Goal: Book appointment/travel/reservation

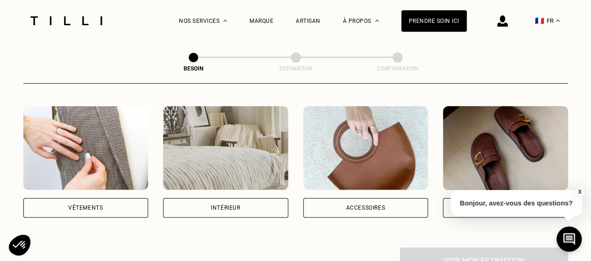
scroll to position [187, 0]
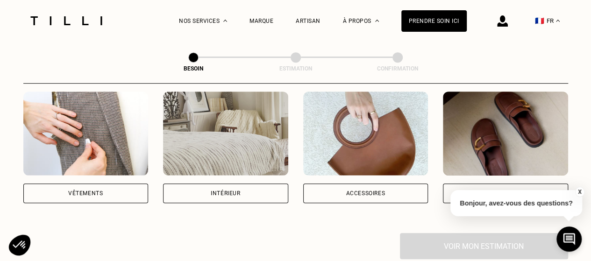
click at [100, 190] on div "Vêtements" at bounding box center [85, 193] width 35 height 6
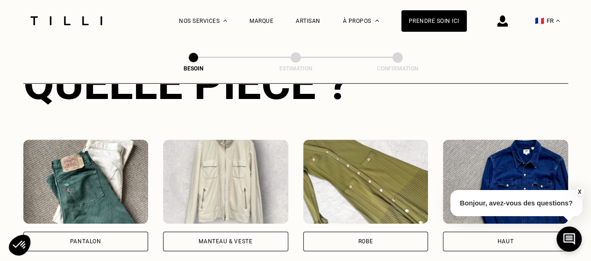
scroll to position [445, 0]
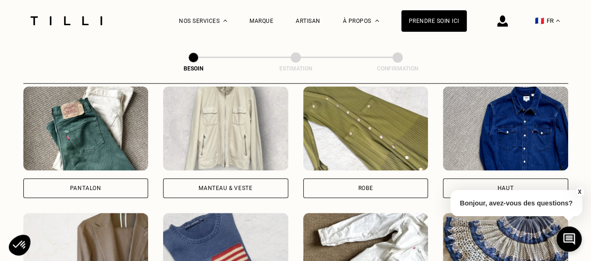
click at [94, 185] on div "Pantalon" at bounding box center [85, 188] width 31 height 6
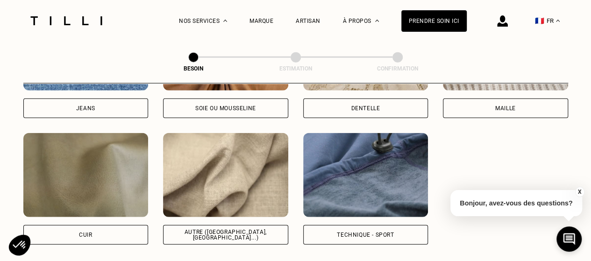
scroll to position [1139, 0]
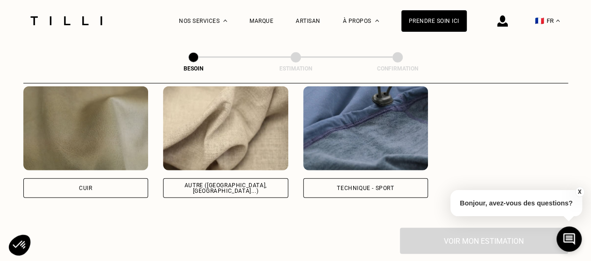
click at [242, 183] on div "Autre ([GEOGRAPHIC_DATA], [GEOGRAPHIC_DATA]...)" at bounding box center [225, 188] width 109 height 11
select select "FR"
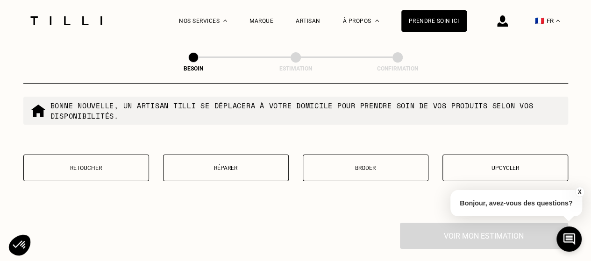
scroll to position [1627, 0]
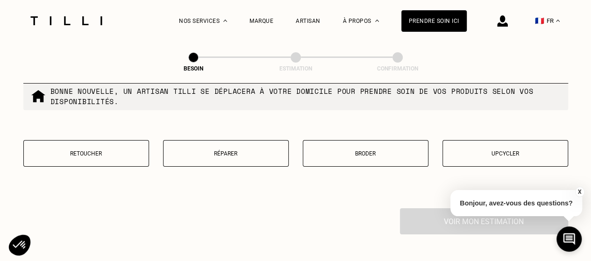
click at [117, 155] on button "Retoucher" at bounding box center [86, 153] width 126 height 27
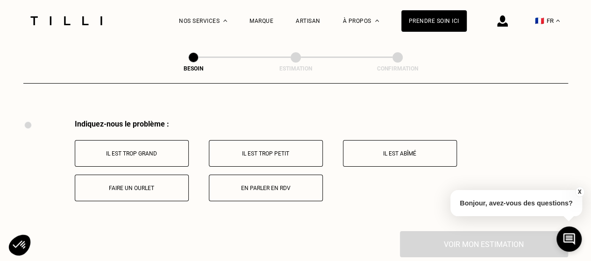
scroll to position [1725, 0]
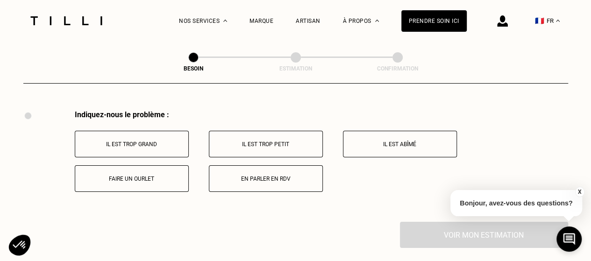
click at [157, 141] on p "Il est trop grand" at bounding box center [132, 144] width 104 height 7
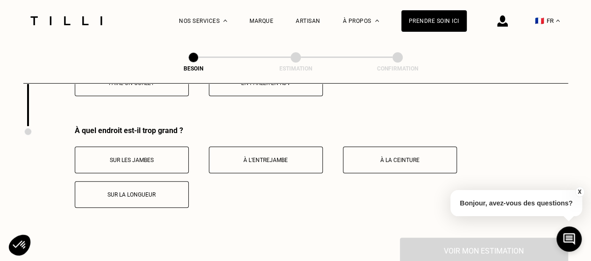
scroll to position [1837, 0]
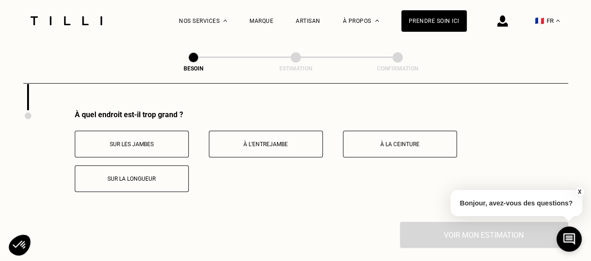
click at [393, 142] on button "À la ceinture" at bounding box center [400, 144] width 114 height 27
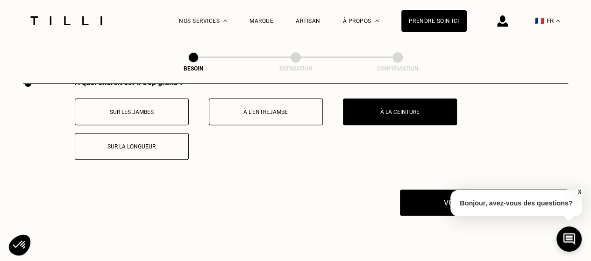
scroll to position [1884, 0]
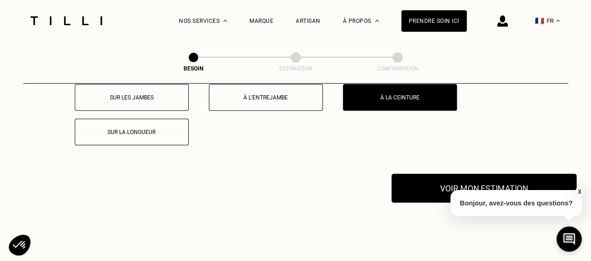
click at [449, 183] on button "Voir mon estimation" at bounding box center [483, 188] width 185 height 29
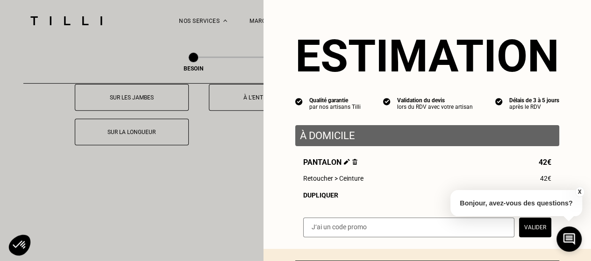
click at [329, 198] on div "Dupliquer" at bounding box center [427, 194] width 248 height 7
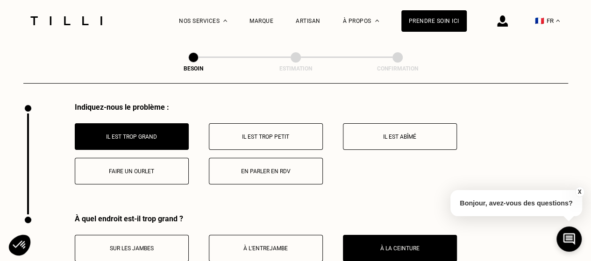
scroll to position [1930, 0]
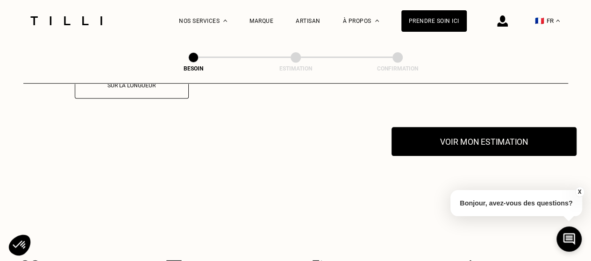
click at [476, 137] on button "Voir mon estimation" at bounding box center [483, 141] width 185 height 29
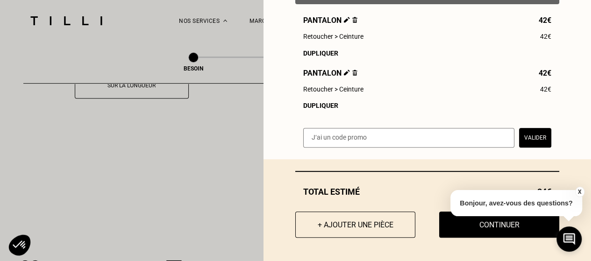
scroll to position [2024, 0]
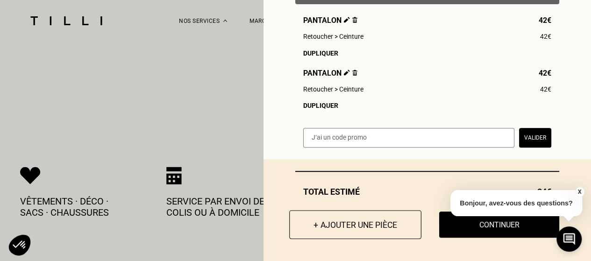
click at [378, 217] on button "+ Ajouter une pièce" at bounding box center [355, 224] width 132 height 29
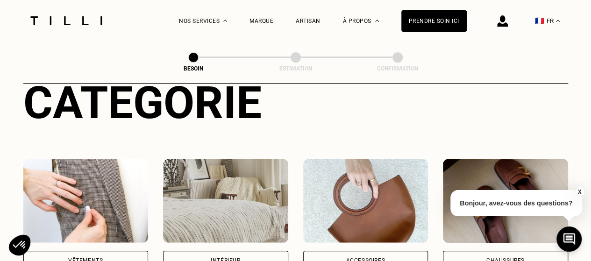
scroll to position [233, 0]
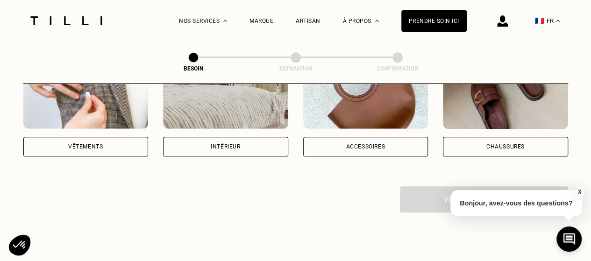
click at [62, 126] on div "Vêtements" at bounding box center [85, 101] width 125 height 112
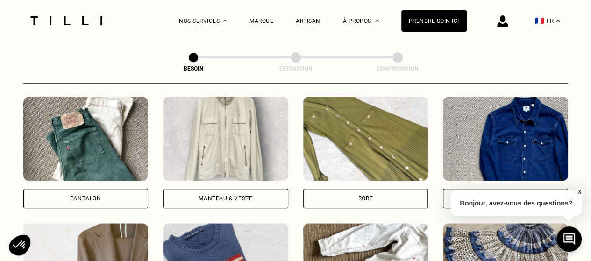
scroll to position [439, 0]
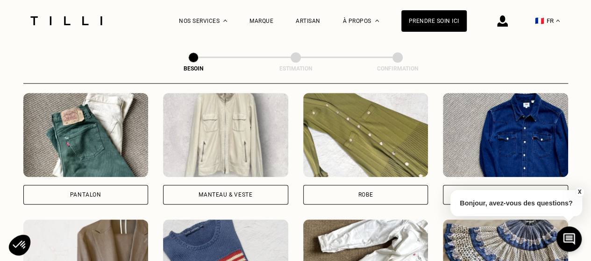
click at [95, 191] on div "Pantalon" at bounding box center [85, 195] width 125 height 20
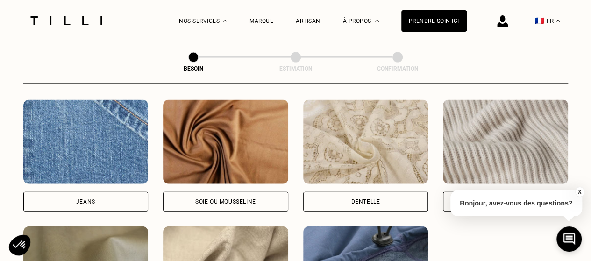
scroll to position [1139, 0]
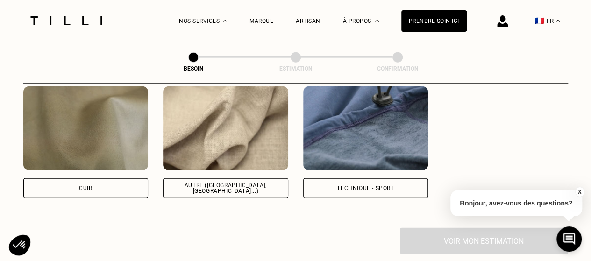
click at [210, 184] on div "Autre ([GEOGRAPHIC_DATA], [GEOGRAPHIC_DATA]...)" at bounding box center [225, 188] width 125 height 20
select select "FR"
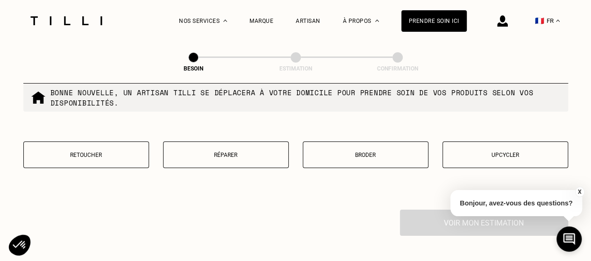
scroll to position [1627, 0]
click at [78, 150] on p "Retoucher" at bounding box center [85, 153] width 115 height 7
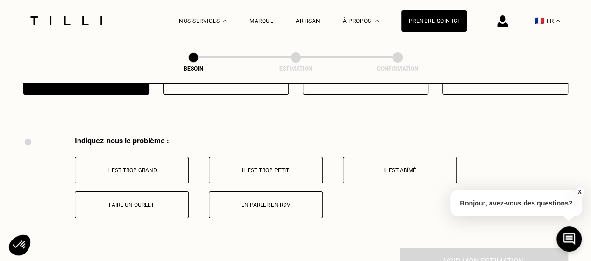
scroll to position [1679, 0]
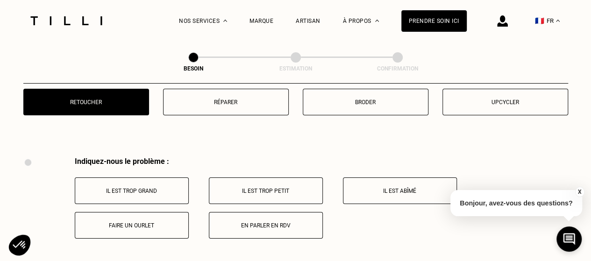
click at [210, 100] on button "Réparer" at bounding box center [226, 102] width 126 height 27
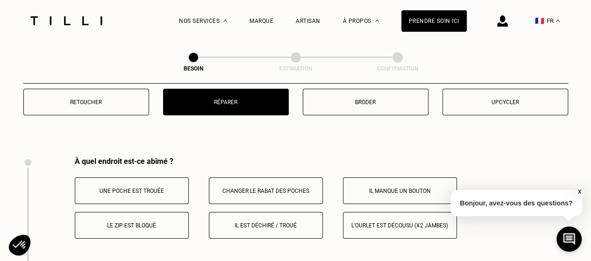
scroll to position [1725, 0]
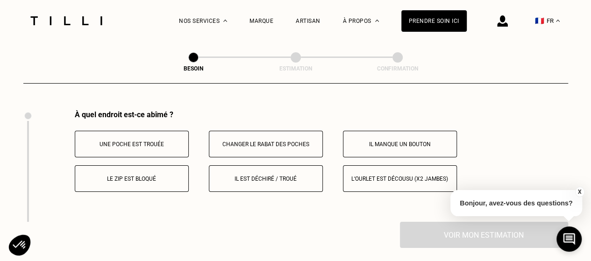
click at [379, 176] on p "L‘ourlet est décousu (x2 jambes)" at bounding box center [400, 179] width 104 height 7
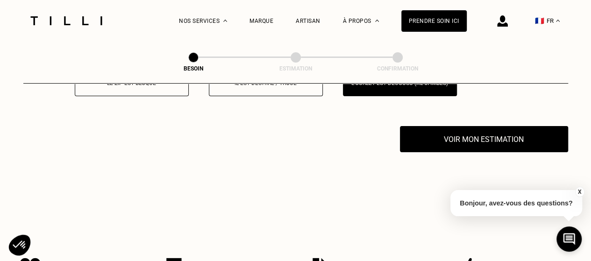
scroll to position [1837, 0]
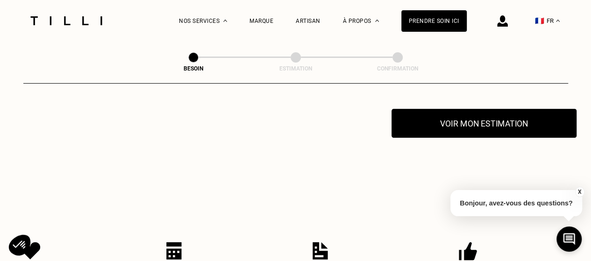
click at [455, 119] on button "Voir mon estimation" at bounding box center [483, 123] width 185 height 29
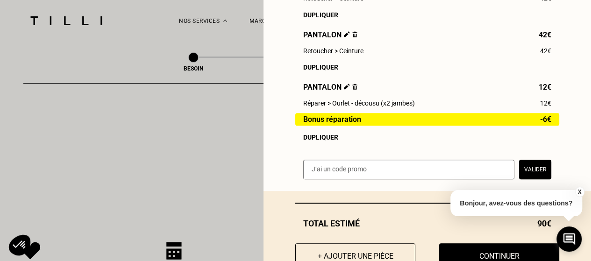
scroll to position [187, 0]
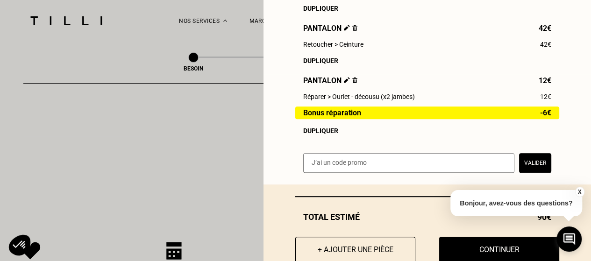
click at [324, 134] on div "Dupliquer" at bounding box center [427, 130] width 248 height 7
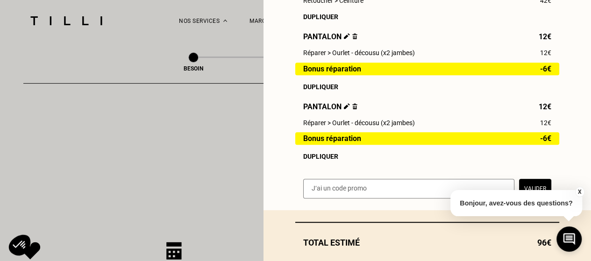
scroll to position [287, 0]
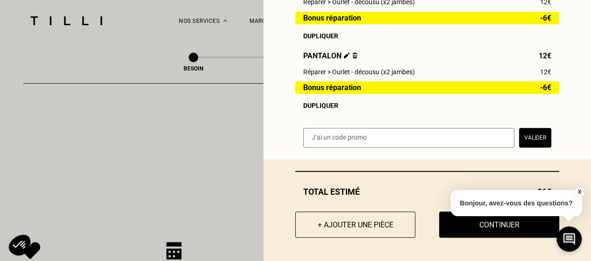
click at [579, 192] on button "X" at bounding box center [578, 192] width 9 height 10
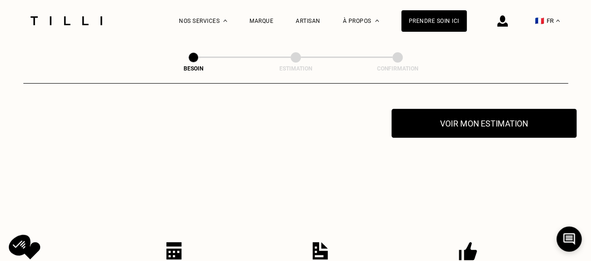
click at [491, 121] on button "Voir mon estimation" at bounding box center [483, 123] width 185 height 29
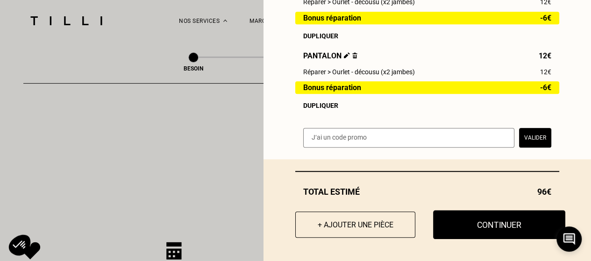
click at [483, 223] on button "Continuer" at bounding box center [499, 224] width 132 height 29
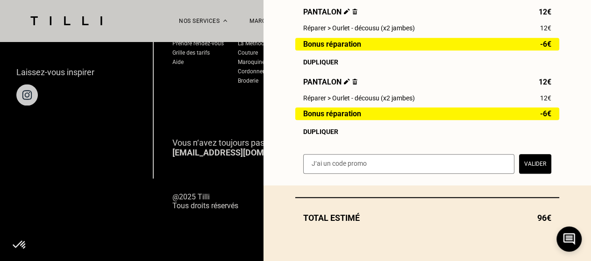
scroll to position [260, 0]
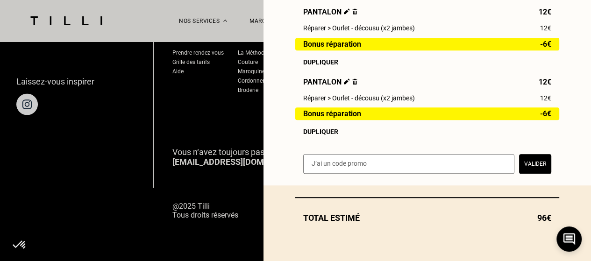
select select "FR"
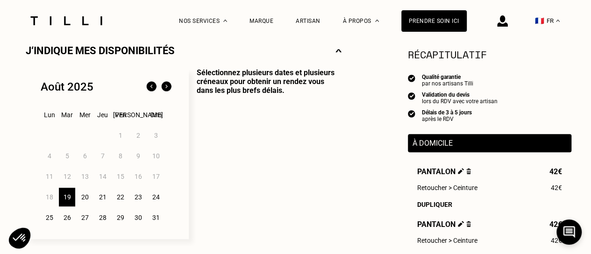
scroll to position [233, 0]
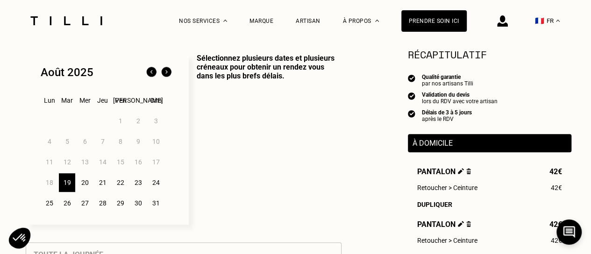
click at [89, 184] on div "20" at bounding box center [85, 182] width 16 height 19
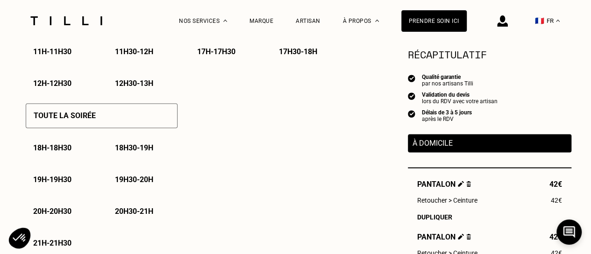
scroll to position [535, 0]
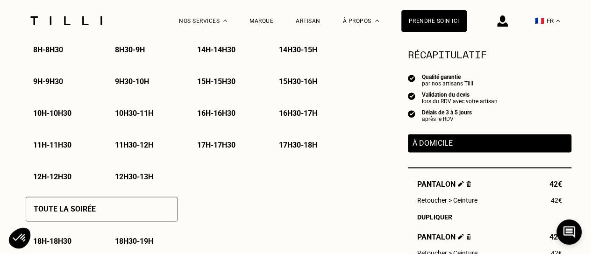
click at [507, 25] on img at bounding box center [502, 20] width 11 height 11
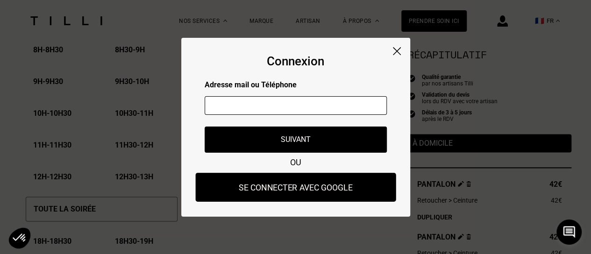
click at [347, 183] on button "Se connecter avec Google" at bounding box center [295, 187] width 200 height 29
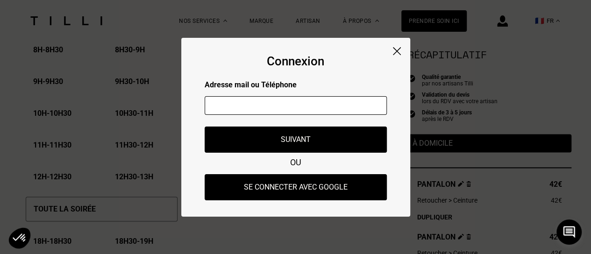
type input "Alya"
type input "Guennoun"
type input "[EMAIL_ADDRESS][DOMAIN_NAME]"
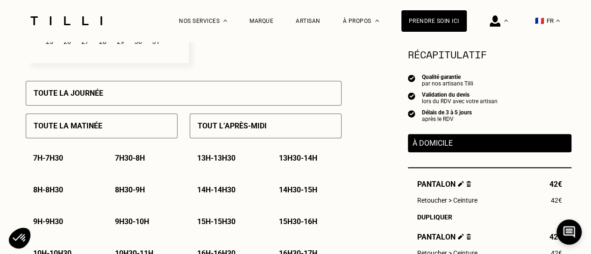
scroll to position [208, 0]
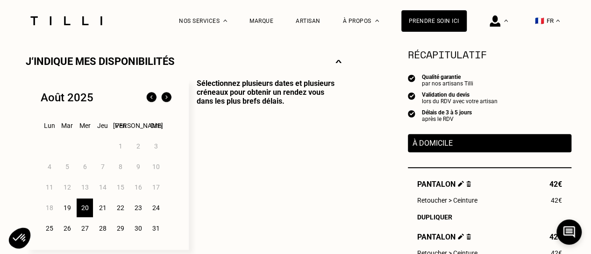
click at [134, 213] on div "23" at bounding box center [138, 207] width 16 height 19
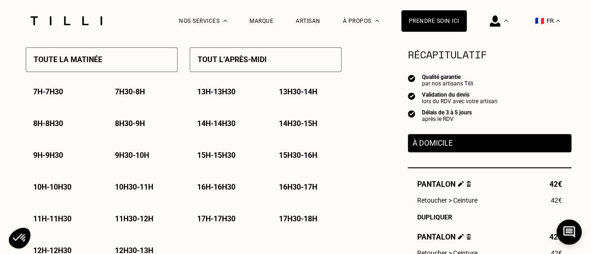
scroll to position [442, 0]
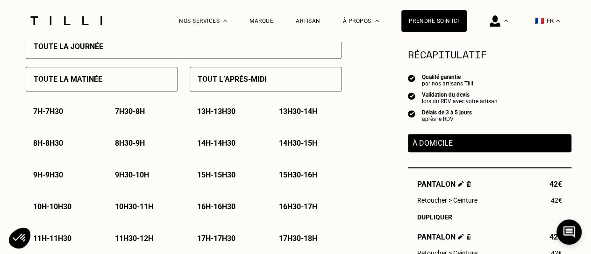
click at [119, 80] on div "Toute la matinée" at bounding box center [102, 79] width 152 height 25
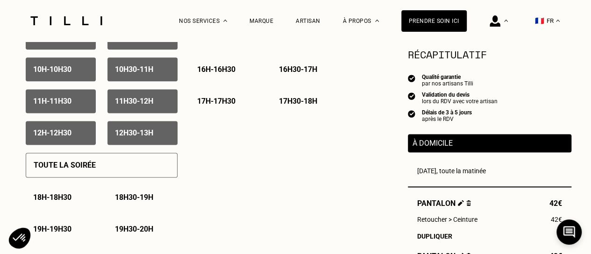
scroll to position [582, 0]
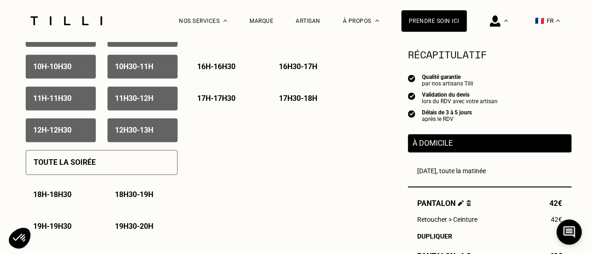
click at [158, 138] on div "12h30 - 13h" at bounding box center [142, 130] width 70 height 24
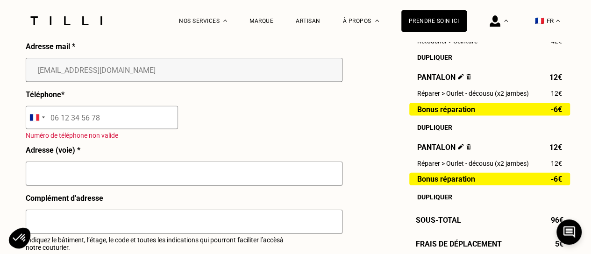
scroll to position [1002, 0]
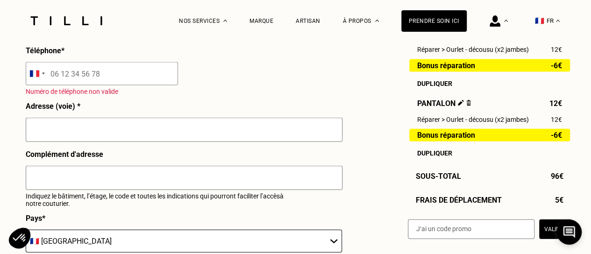
click at [101, 85] on input "tel" at bounding box center [102, 73] width 152 height 23
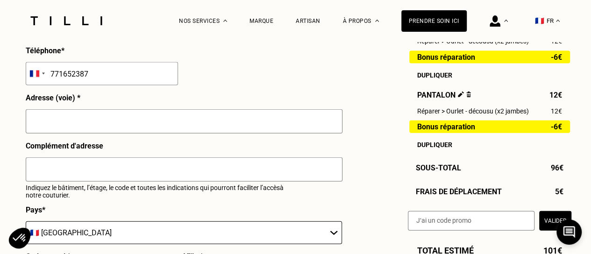
type input "771652387"
click at [98, 113] on input "text" at bounding box center [184, 121] width 317 height 24
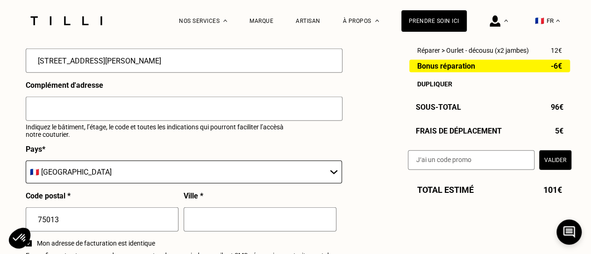
scroll to position [1095, 0]
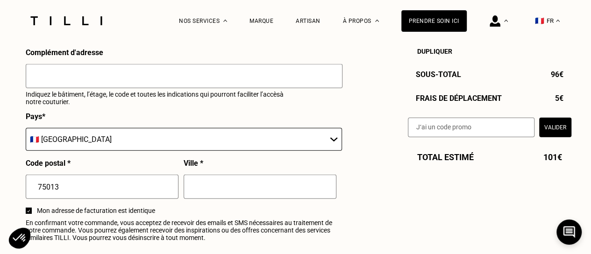
type input "[STREET_ADDRESS][PERSON_NAME]"
click at [120, 136] on select "🇩🇪 [GEOGRAPHIC_DATA] 🇦🇹 [GEOGRAPHIC_DATA] 🇧🇪 [GEOGRAPHIC_DATA] 🇧🇬 Bulgarie 🇨🇾 C…" at bounding box center [184, 139] width 316 height 23
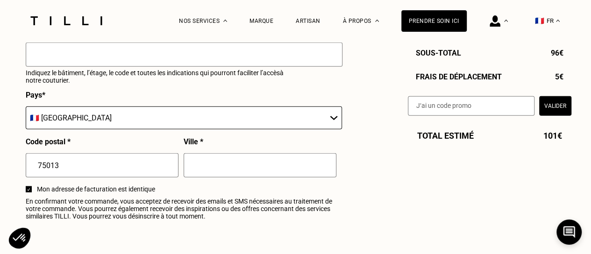
scroll to position [1189, 0]
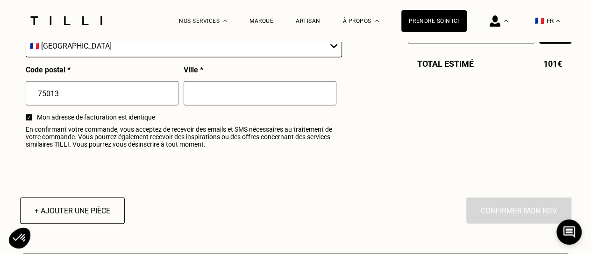
click at [203, 106] on input "text" at bounding box center [259, 93] width 153 height 24
type input "[GEOGRAPHIC_DATA]"
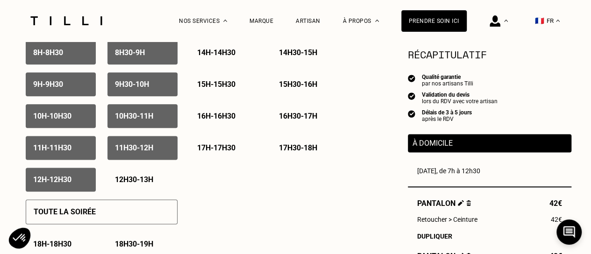
scroll to position [488, 0]
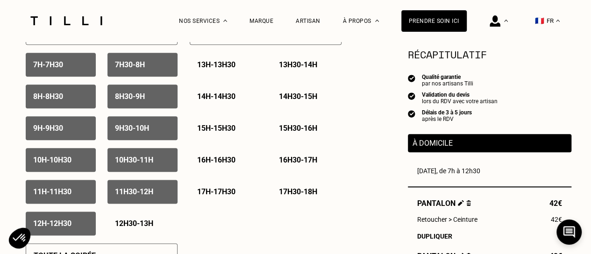
click at [60, 157] on p "10h - 10h30" at bounding box center [52, 159] width 38 height 9
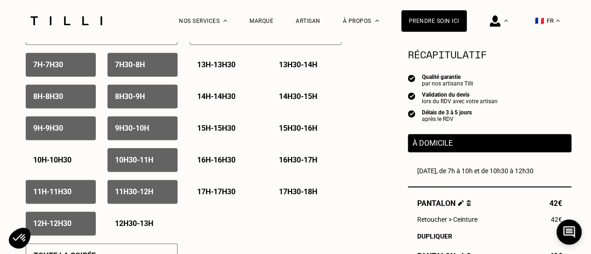
click at [84, 196] on div "11h - 11h30" at bounding box center [61, 192] width 70 height 24
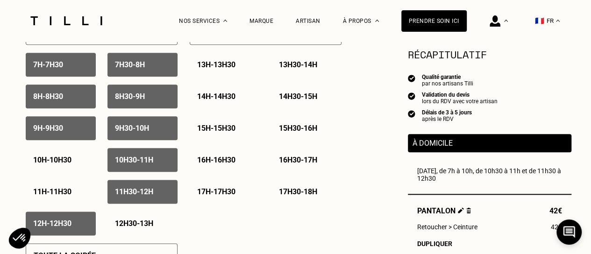
click at [71, 225] on p "12h - 12h30" at bounding box center [52, 223] width 38 height 9
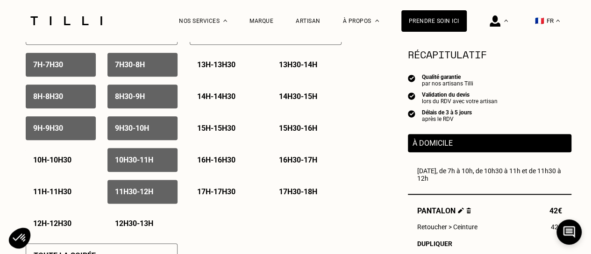
drag, startPoint x: 130, startPoint y: 192, endPoint x: 129, endPoint y: 160, distance: 31.8
click at [130, 192] on p "11h30 - 12h" at bounding box center [134, 191] width 38 height 9
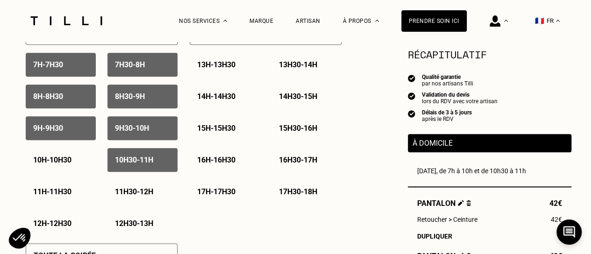
click at [129, 160] on p "10h30 - 11h" at bounding box center [134, 159] width 38 height 9
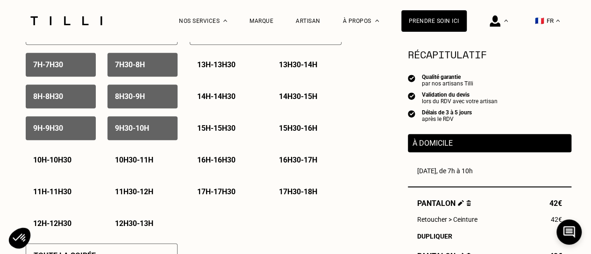
click at [79, 222] on div "12h - 12h30" at bounding box center [61, 223] width 70 height 24
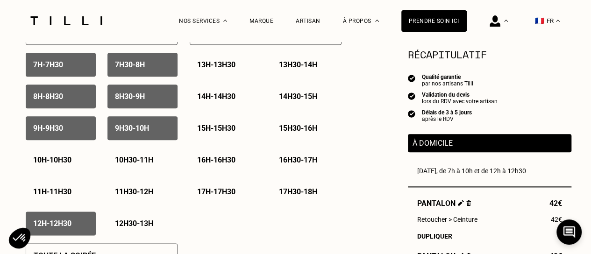
drag, startPoint x: 76, startPoint y: 196, endPoint x: 117, endPoint y: 190, distance: 41.4
click at [76, 195] on div "11h - 11h30" at bounding box center [61, 192] width 70 height 24
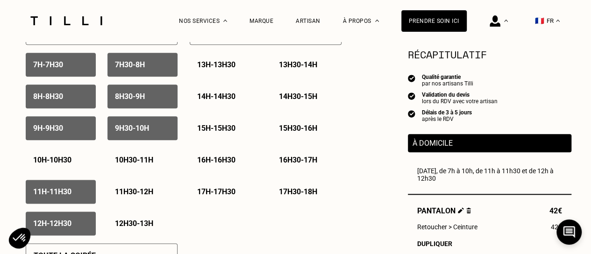
drag, startPoint x: 139, startPoint y: 190, endPoint x: 137, endPoint y: 166, distance: 24.8
click at [139, 190] on p "11h30 - 12h" at bounding box center [134, 191] width 38 height 9
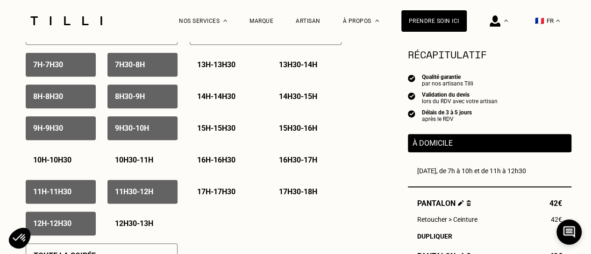
click at [136, 159] on p "10h30 - 11h" at bounding box center [134, 159] width 38 height 9
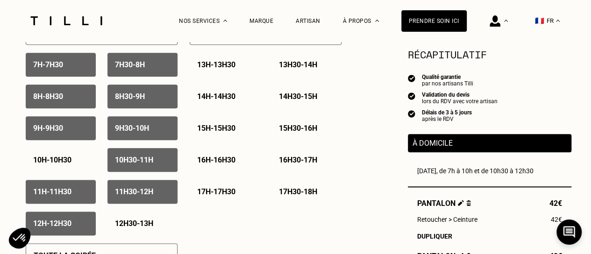
click at [71, 157] on p "10h - 10h30" at bounding box center [52, 159] width 38 height 9
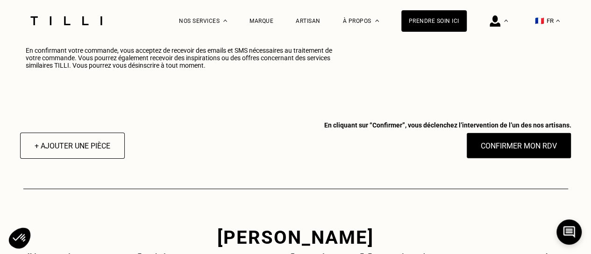
scroll to position [1282, 0]
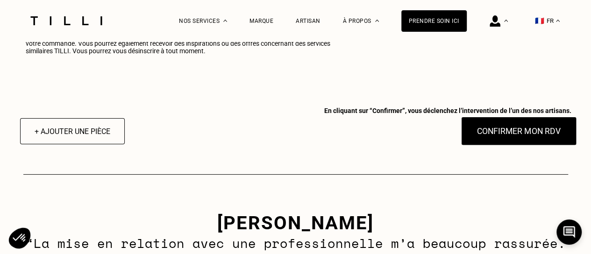
click at [495, 138] on button "Confirmer mon RDV" at bounding box center [518, 131] width 116 height 29
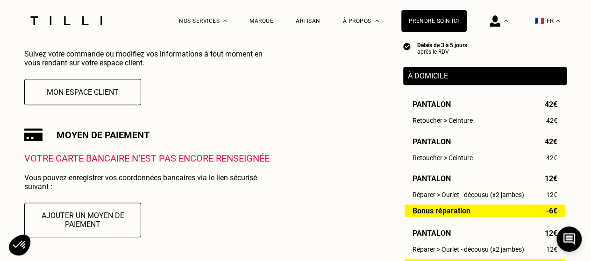
scroll to position [233, 0]
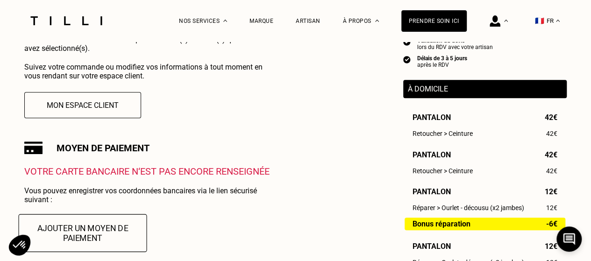
click at [123, 235] on button "Ajouter un moyen de paiement" at bounding box center [83, 233] width 128 height 38
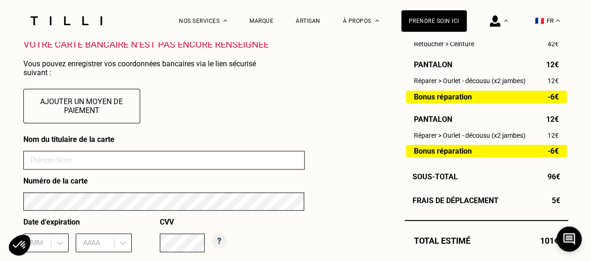
scroll to position [373, 0]
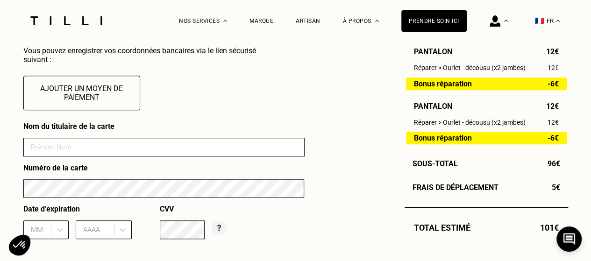
click at [95, 145] on input at bounding box center [163, 147] width 281 height 19
type input "[PERSON_NAME]"
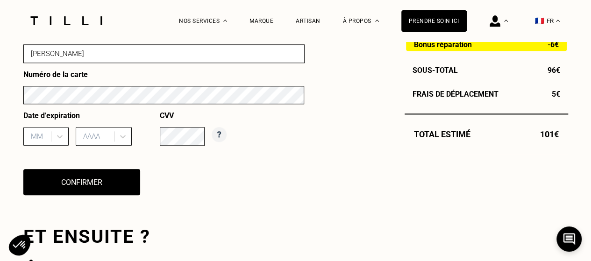
click at [52, 131] on div "Date d’expiration MM AAAA" at bounding box center [91, 132] width 136 height 42
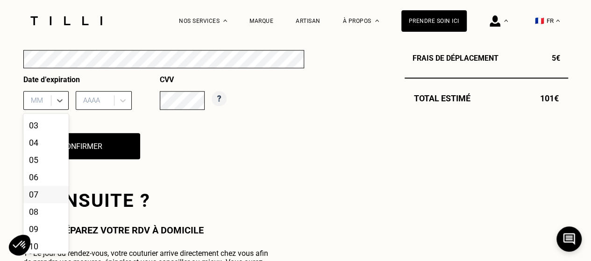
scroll to position [77, 0]
click at [40, 194] on div "09" at bounding box center [45, 191] width 45 height 17
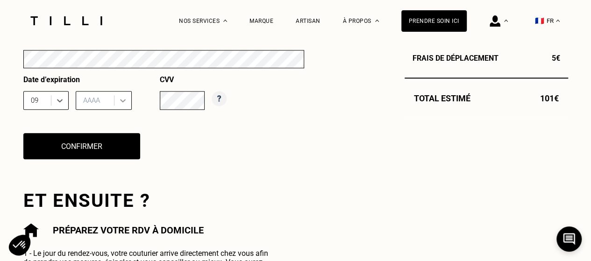
click at [129, 108] on div at bounding box center [122, 100] width 17 height 17
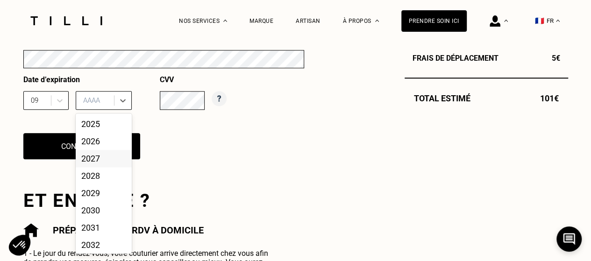
click at [103, 162] on div "2027" at bounding box center [104, 158] width 56 height 17
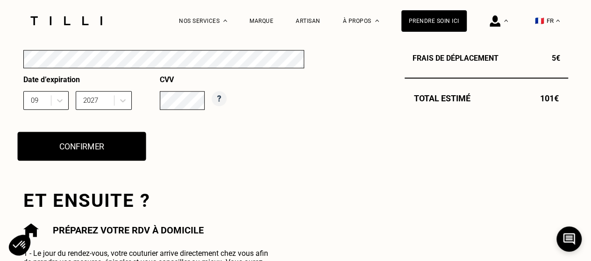
click at [108, 160] on button "Confirmer" at bounding box center [81, 146] width 128 height 29
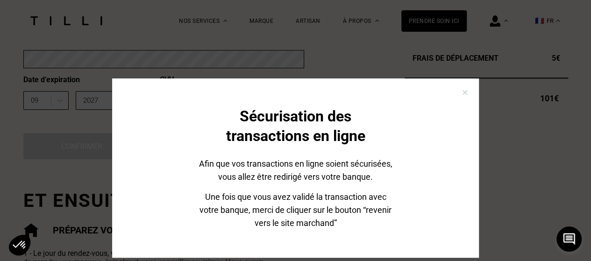
scroll to position [47, 0]
